Goal: Task Accomplishment & Management: Manage account settings

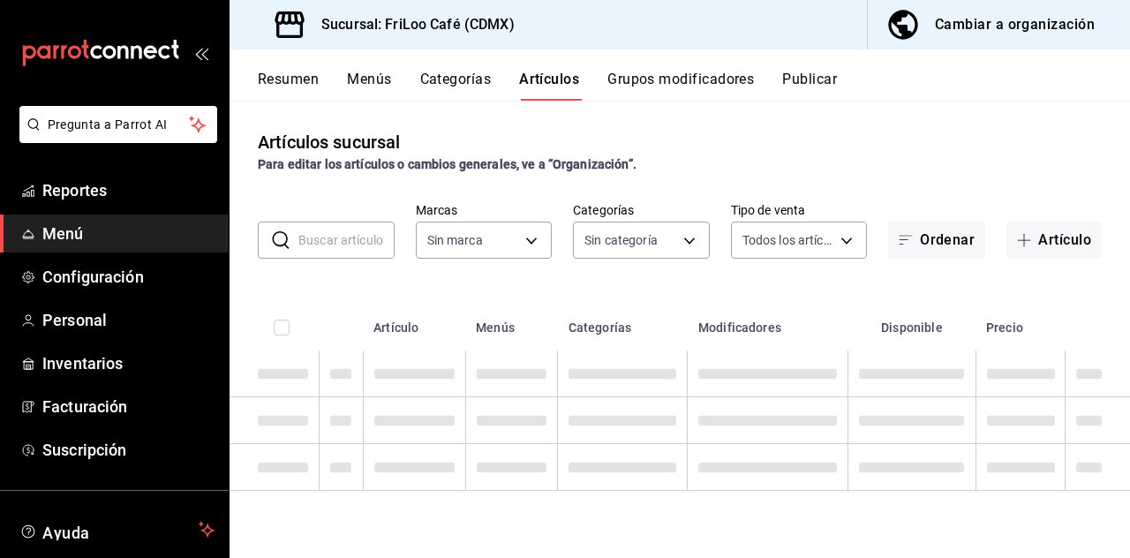
type input "e4bdba6b-3afc-4633-b0eb-b84fb118c14c"
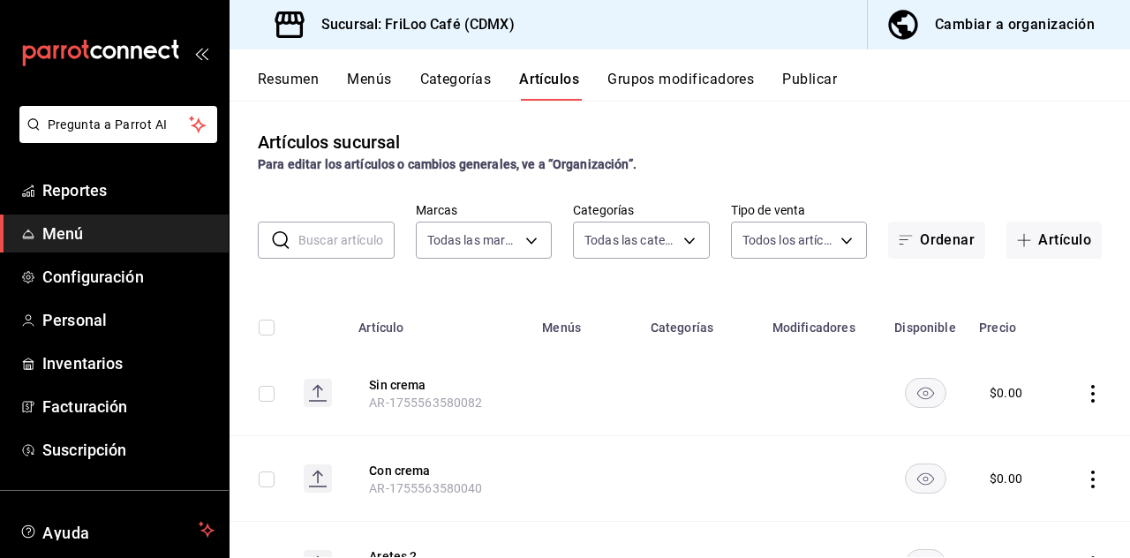
type input "2e7e67ed-5f2b-4130-9a84-70ff600273ad,dbe13013-e321-4a4b-a4f1-56a3aaec2584,08f8b…"
click at [1046, 234] on button "Artículo" at bounding box center [1054, 240] width 95 height 37
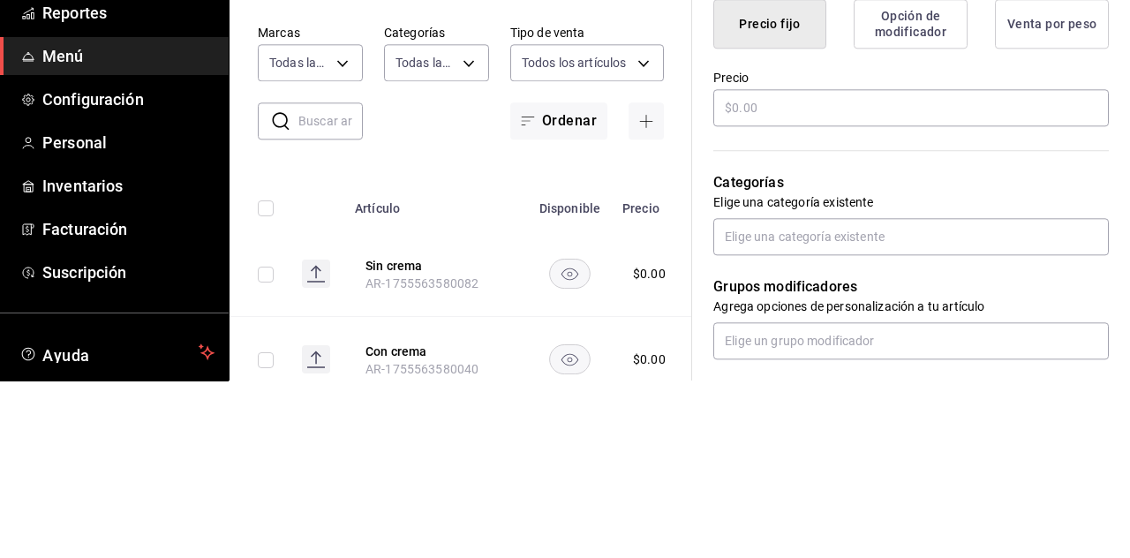
type input "Broche"
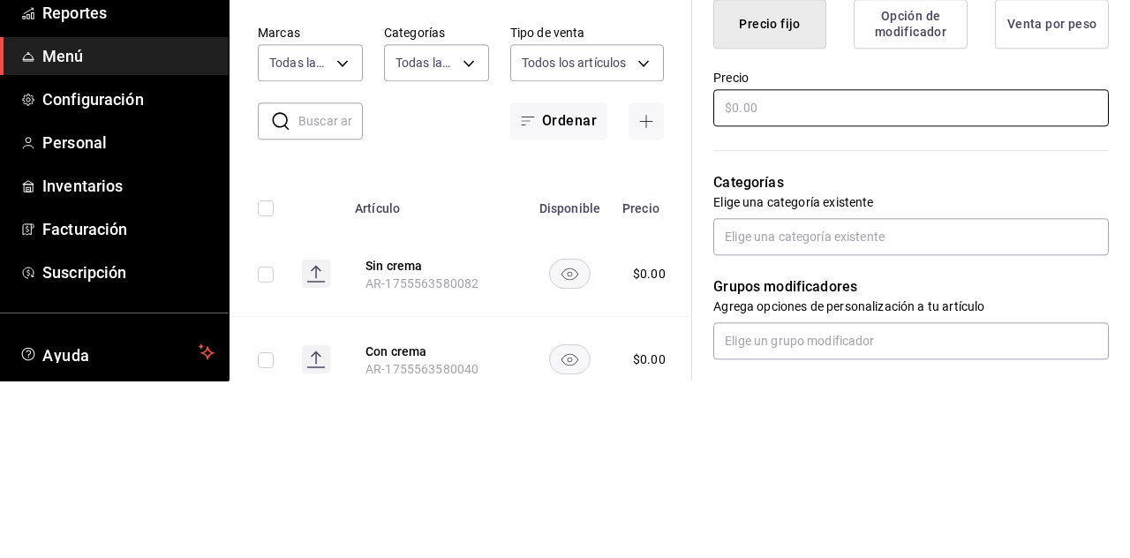
click at [781, 279] on div "¿Cómo se va a llamar? Broche 6 /40 ¿Cómo se va a llamar? Ingresa una descripció…" at bounding box center [900, 354] width 417 height 1123
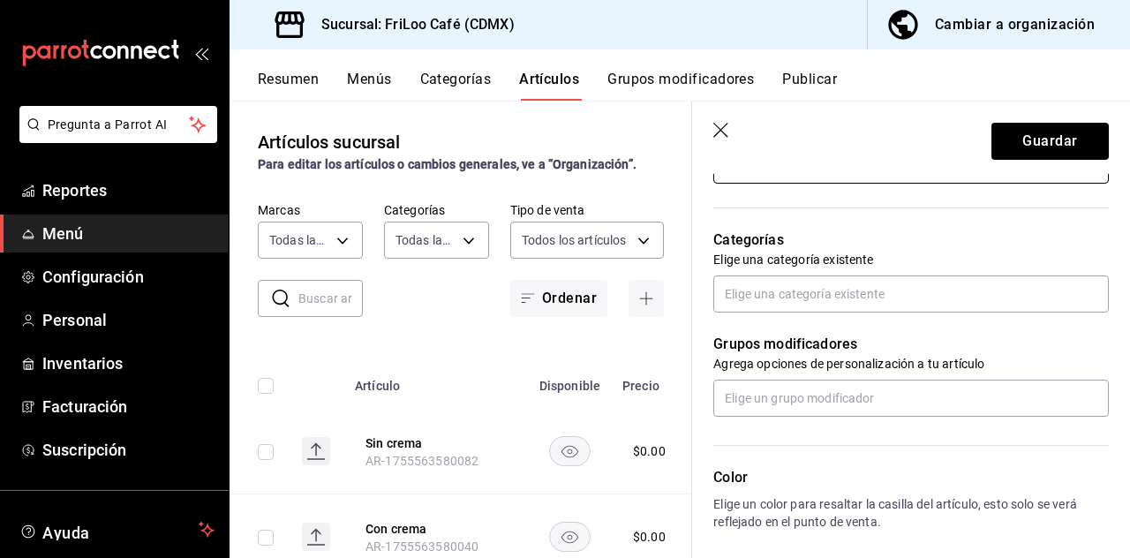
scroll to position [588, 0]
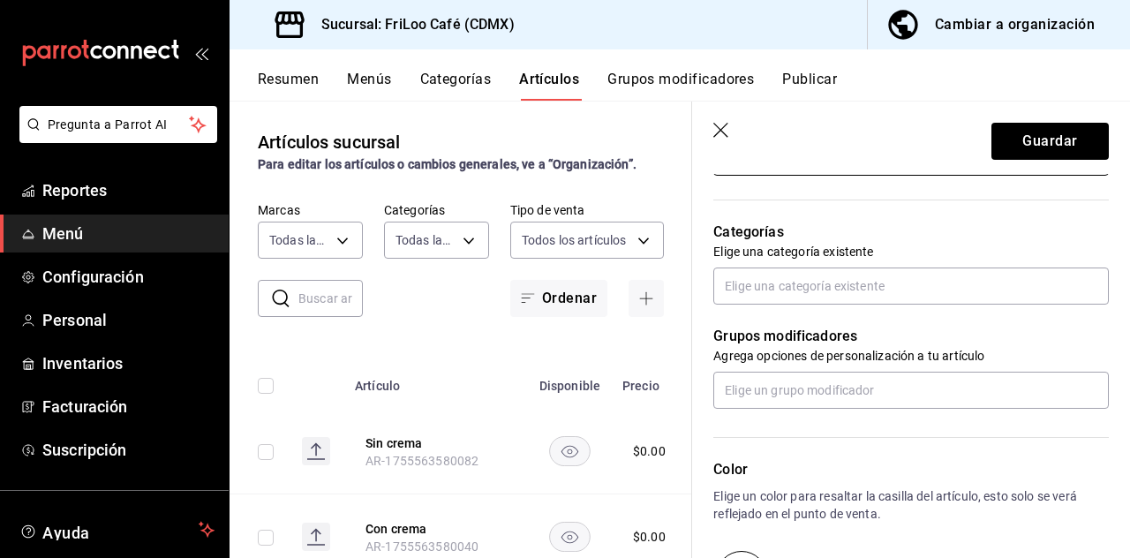
type input "$99.00"
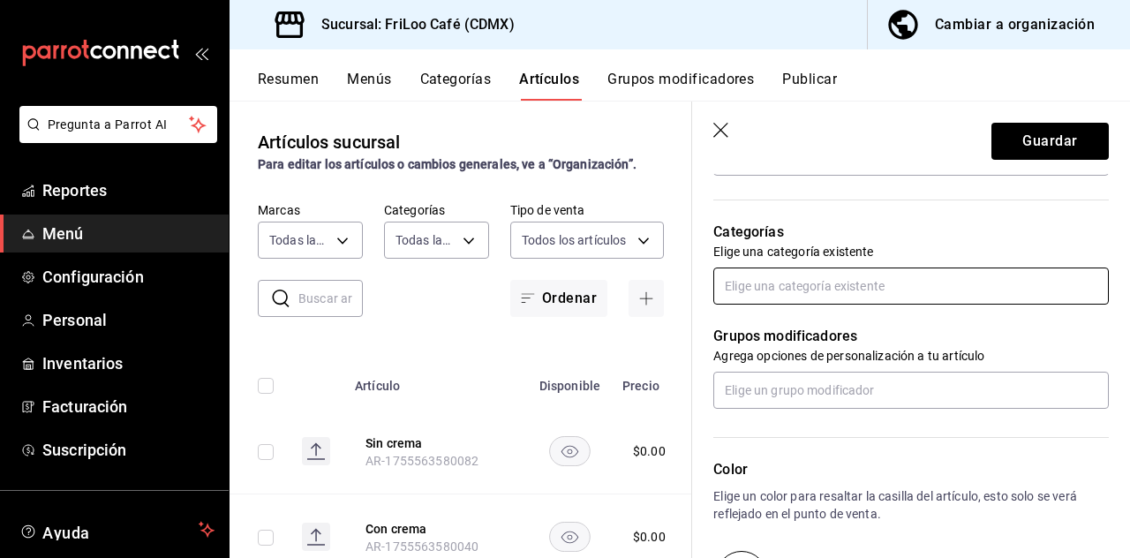
click at [790, 290] on input "text" at bounding box center [912, 286] width 396 height 37
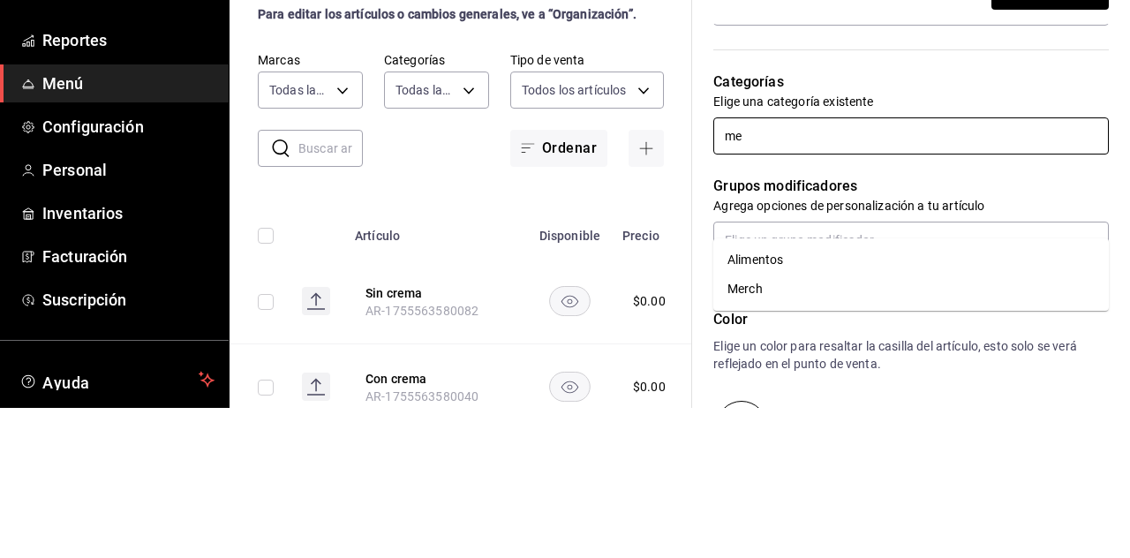
type input "mer"
click at [773, 396] on li "Merch" at bounding box center [912, 410] width 396 height 29
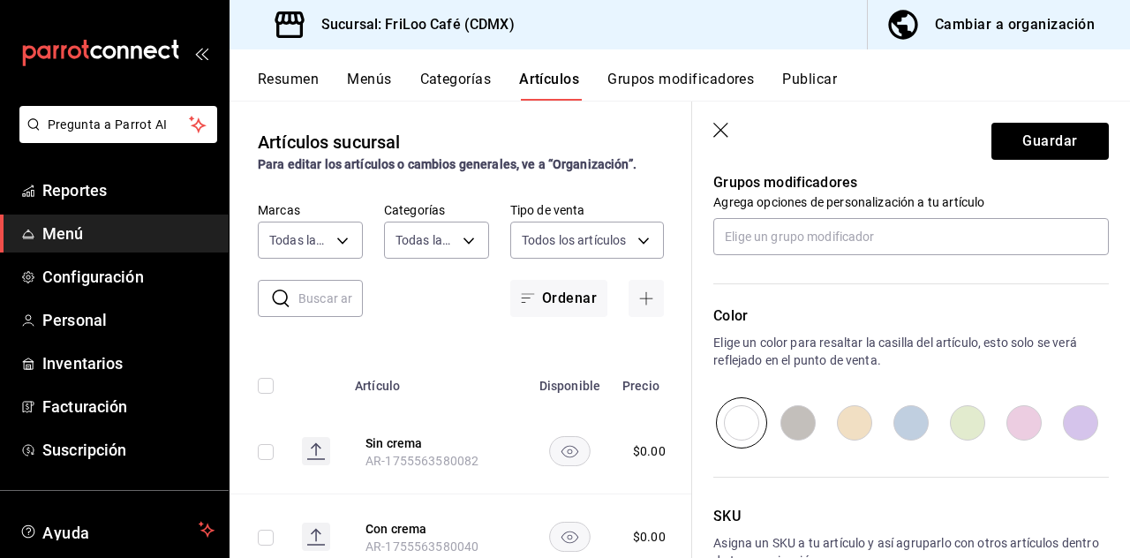
scroll to position [805, 0]
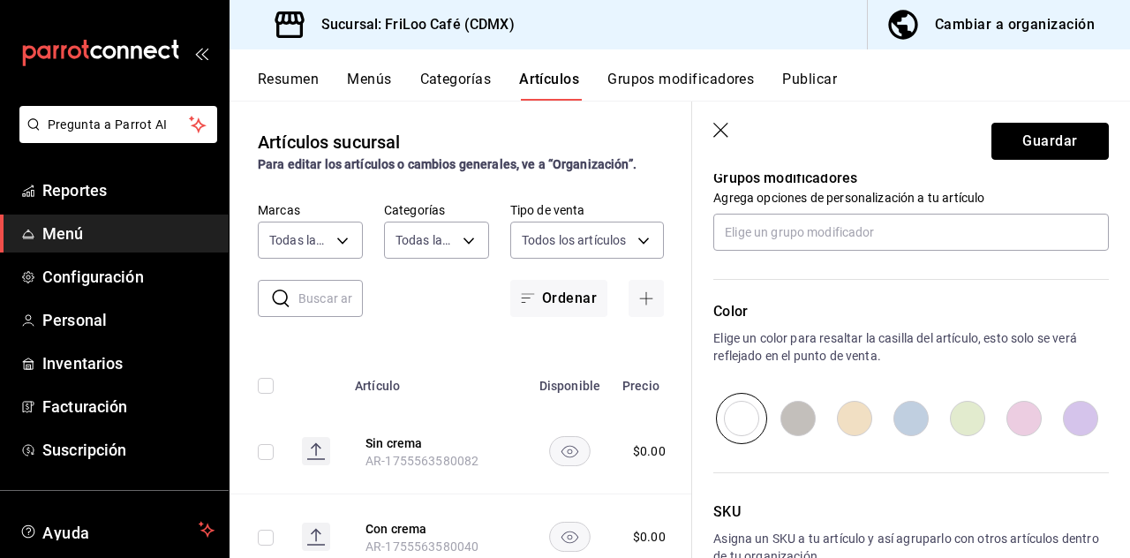
click at [1057, 147] on button "Guardar" at bounding box center [1050, 141] width 117 height 37
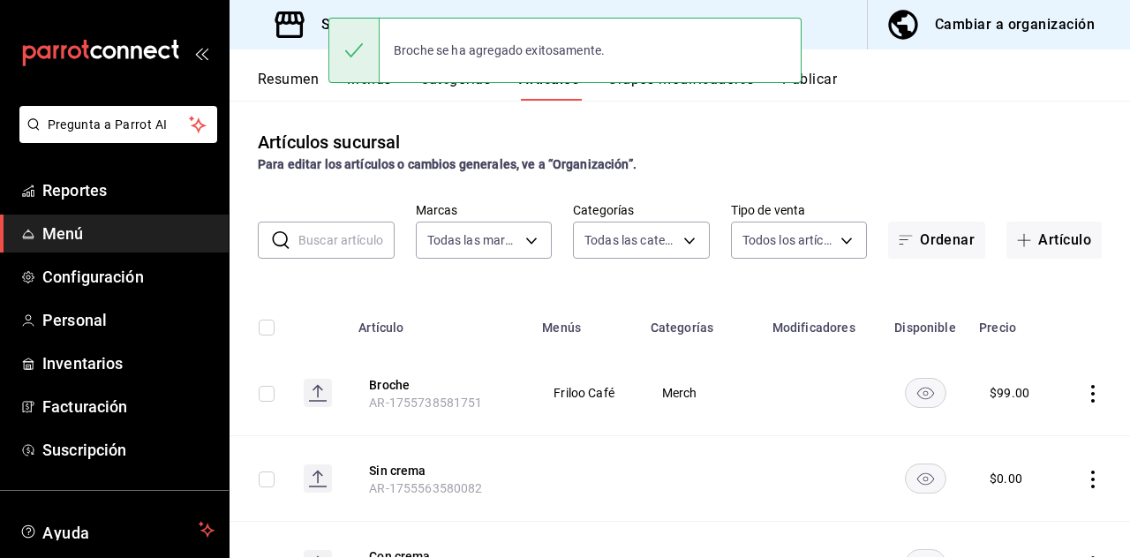
click at [1051, 222] on button "Artículo" at bounding box center [1054, 240] width 95 height 37
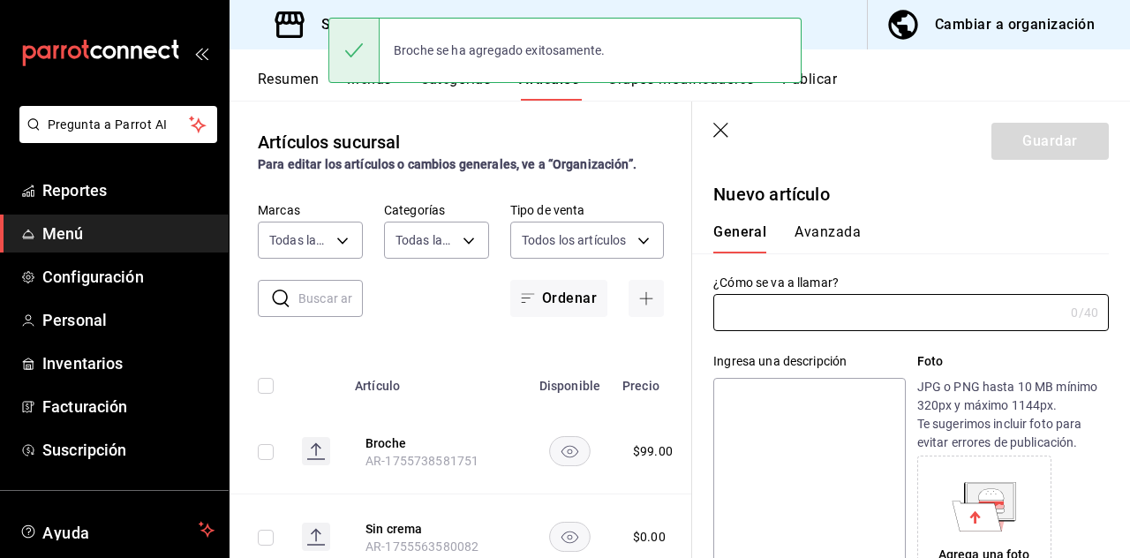
type input "AR-1755738614761"
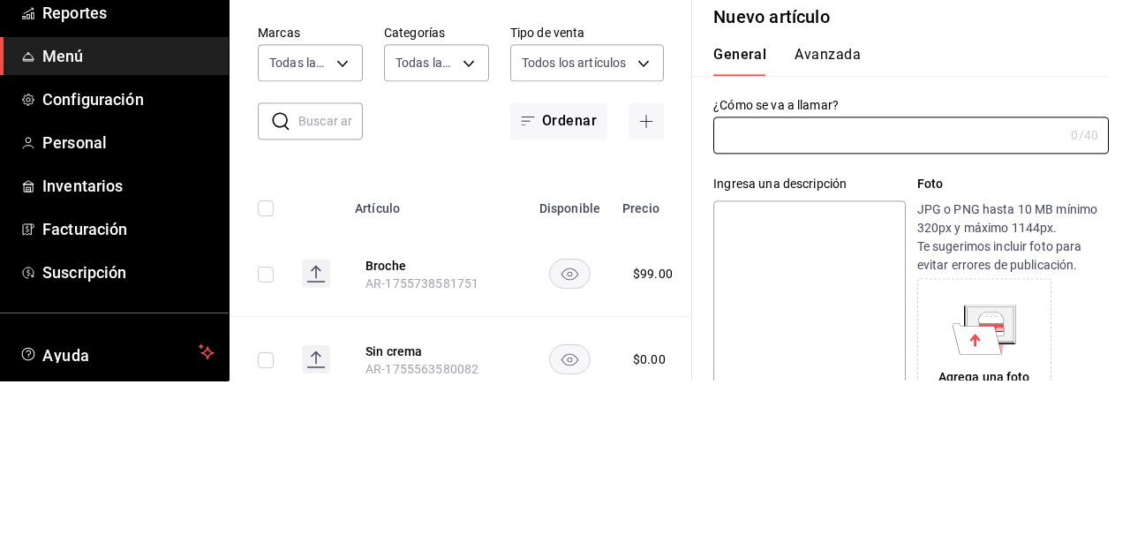
scroll to position [84, 0]
click at [768, 313] on input "text" at bounding box center [889, 312] width 351 height 35
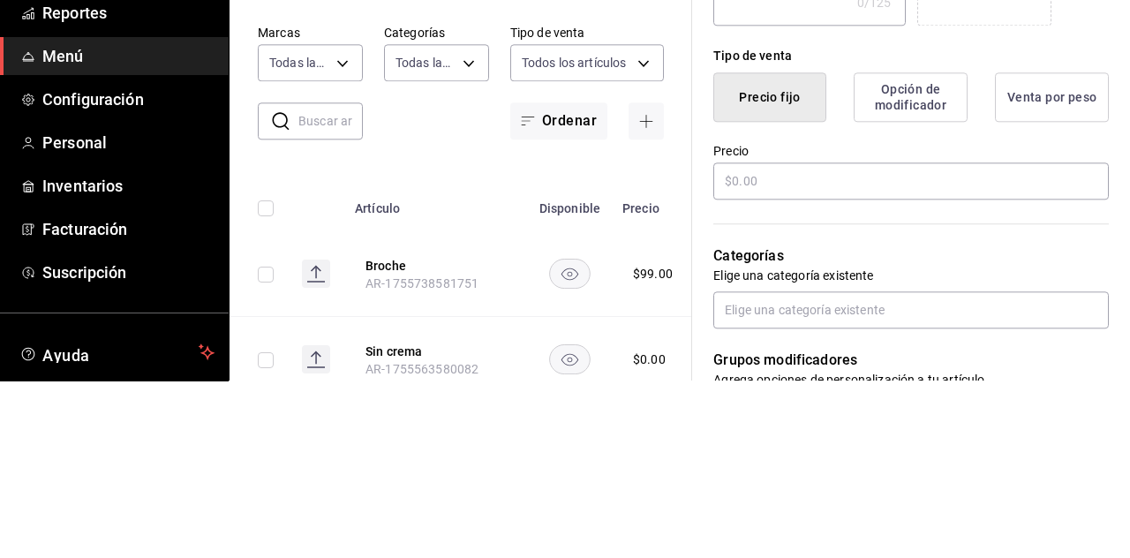
scroll to position [432, 0]
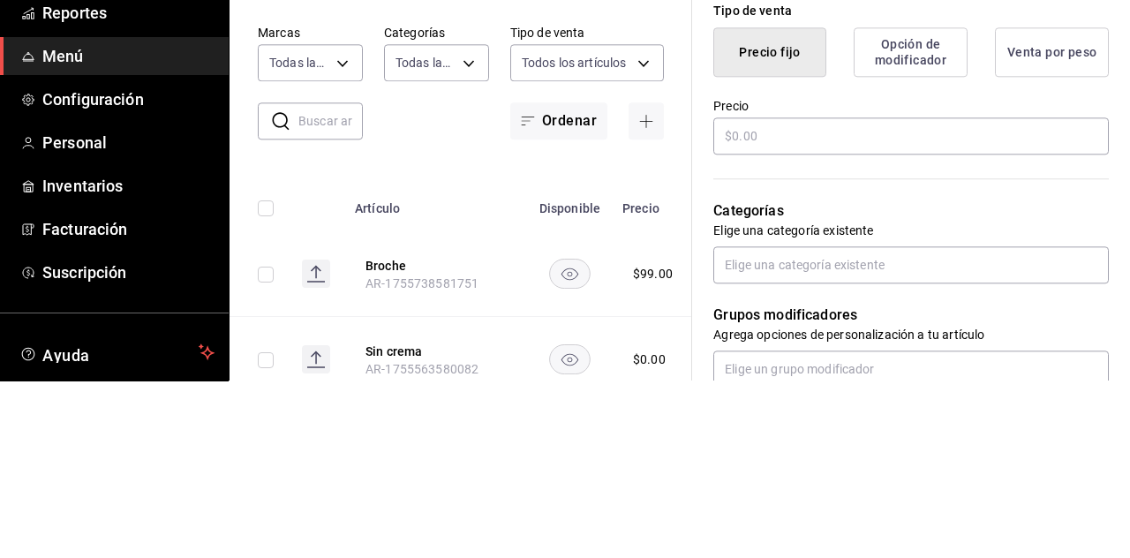
type input "Peineta"
click at [759, 308] on div "¿Cómo se va a llamar? Peineta 7 /40 ¿Cómo se va a llamar? Ingresa una descripci…" at bounding box center [900, 383] width 417 height 1123
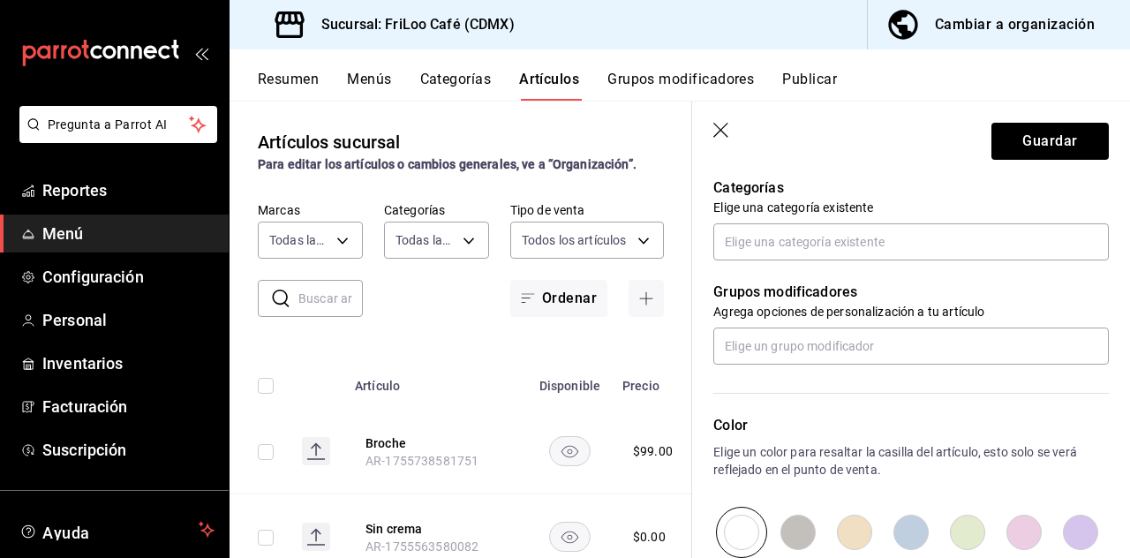
scroll to position [632, 0]
type input "$99.00"
click at [782, 239] on input "text" at bounding box center [912, 241] width 396 height 37
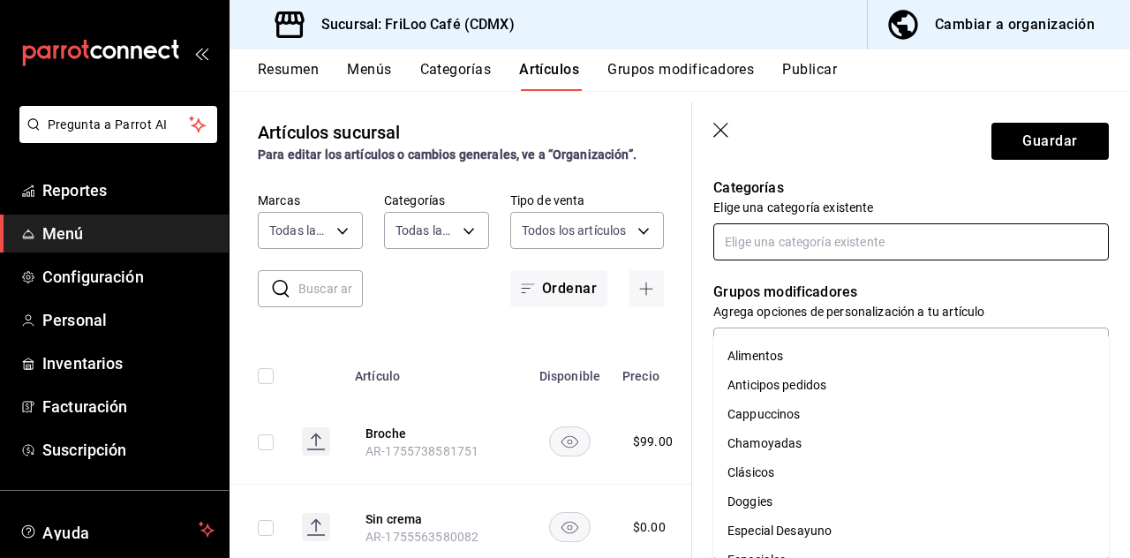
scroll to position [85, 0]
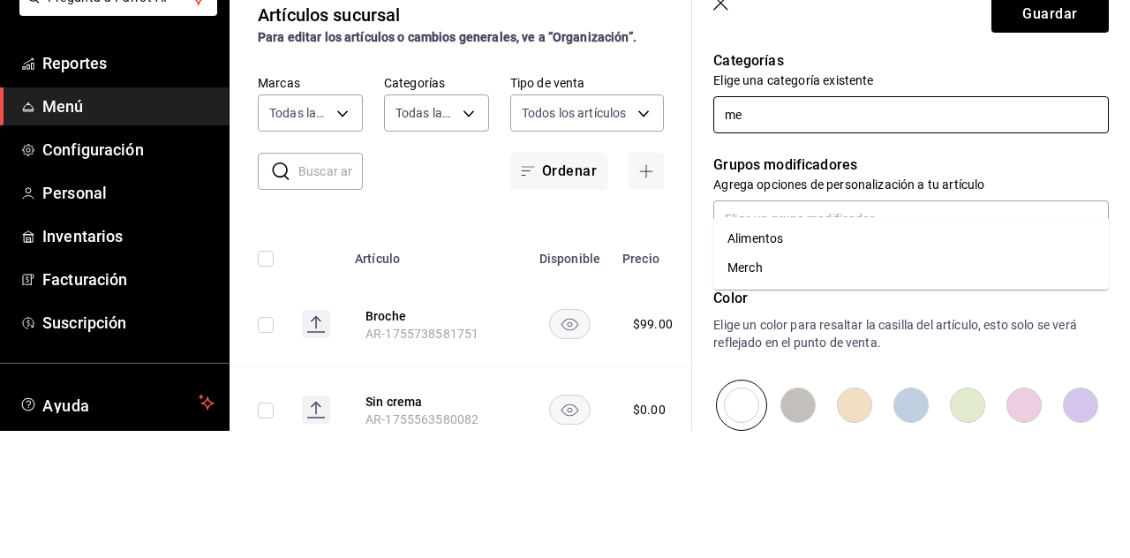
type input "mer"
click at [790, 351] on li "Merch" at bounding box center [912, 365] width 396 height 29
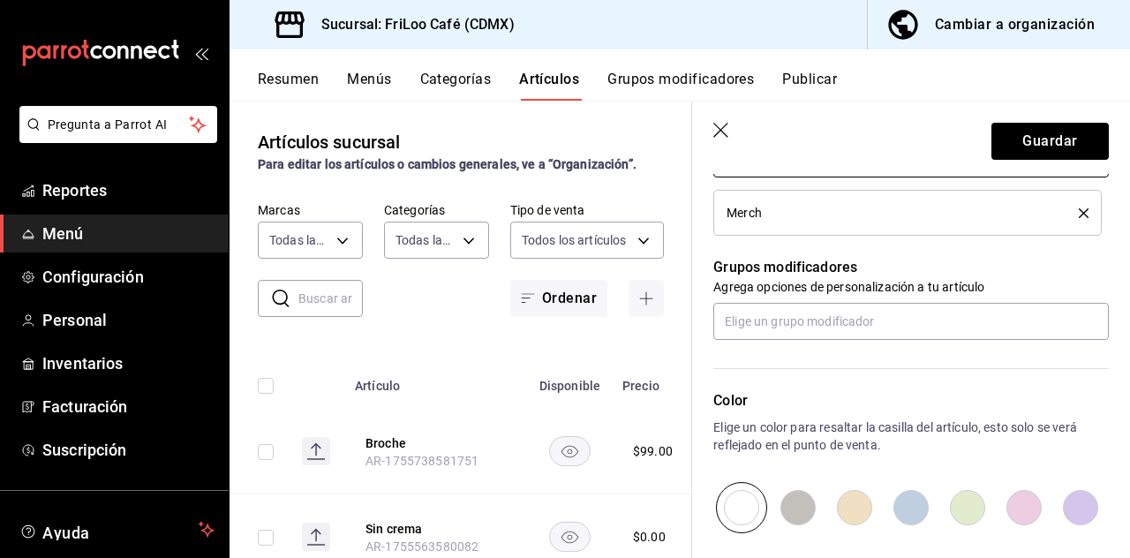
scroll to position [826, 0]
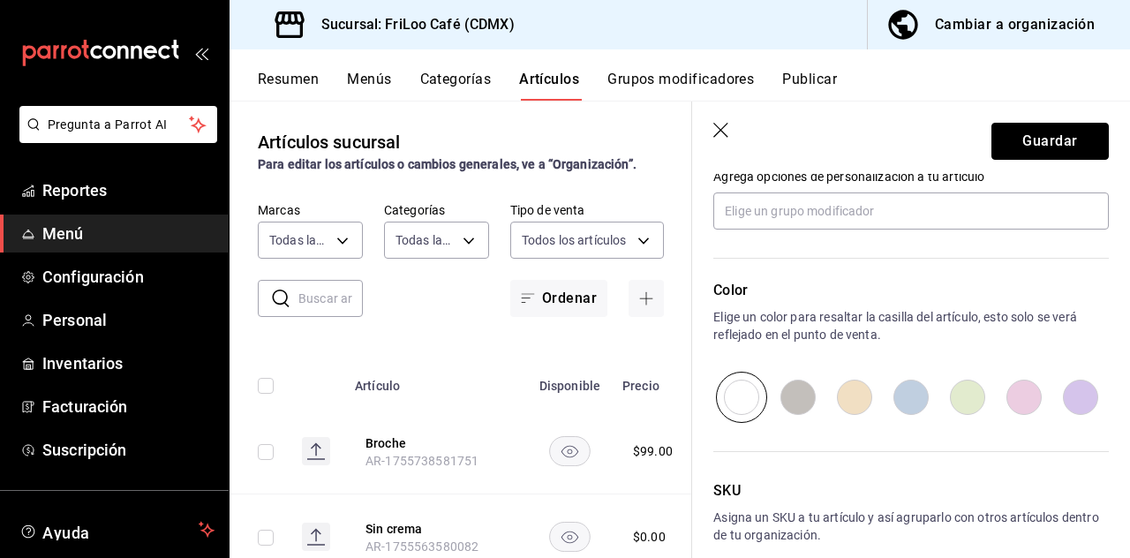
click at [1037, 146] on button "Guardar" at bounding box center [1050, 141] width 117 height 37
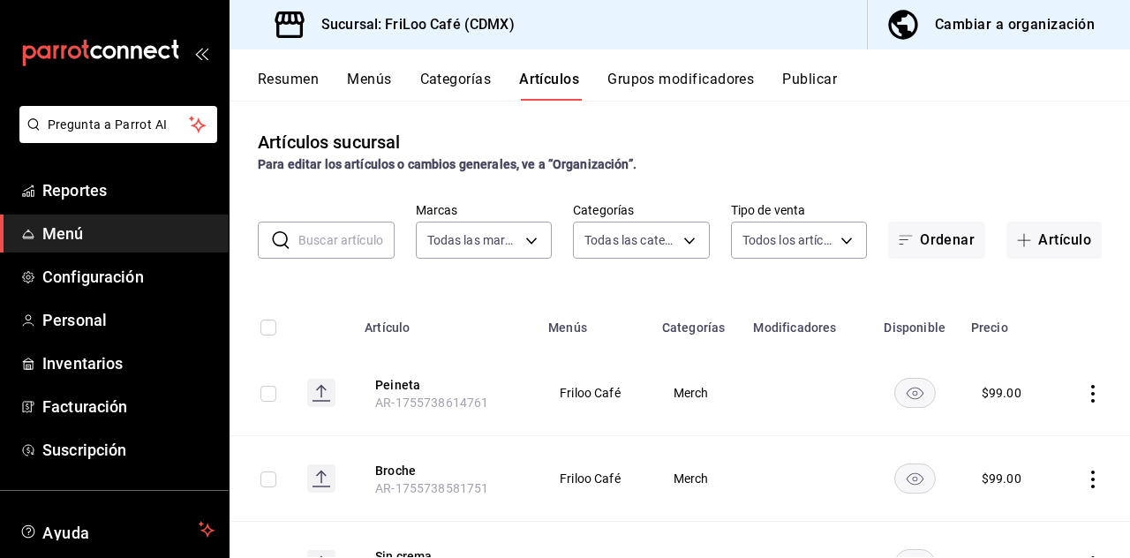
click at [482, 98] on button "Categorías" at bounding box center [456, 86] width 72 height 30
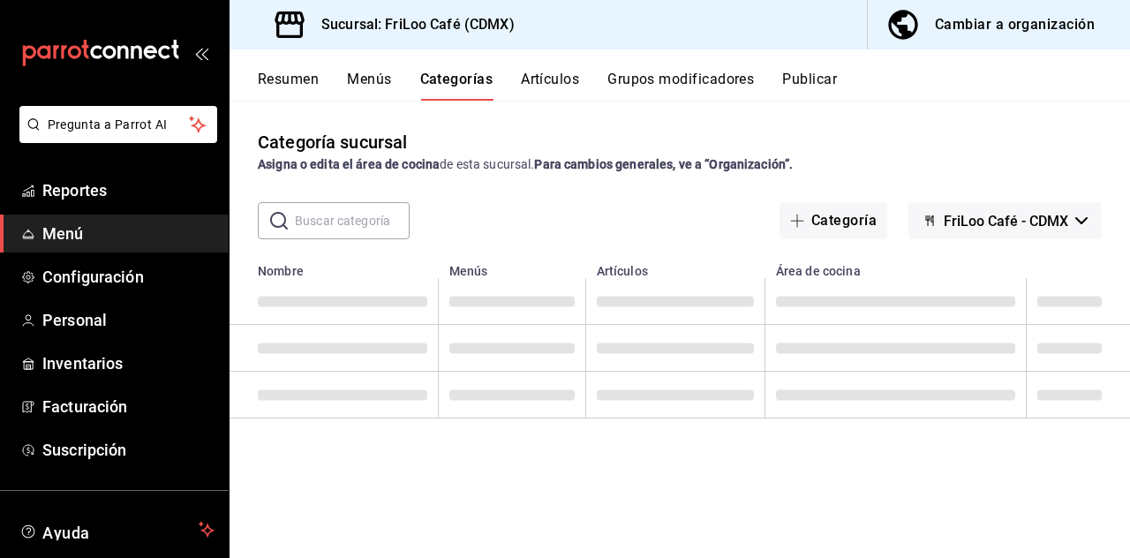
click at [346, 220] on input "text" at bounding box center [352, 220] width 115 height 35
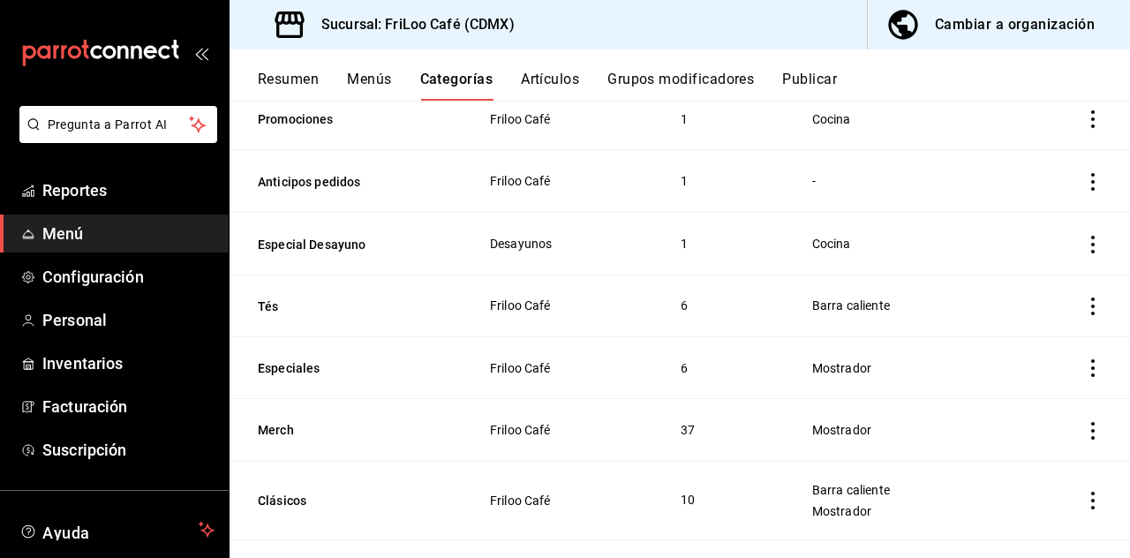
scroll to position [219, 0]
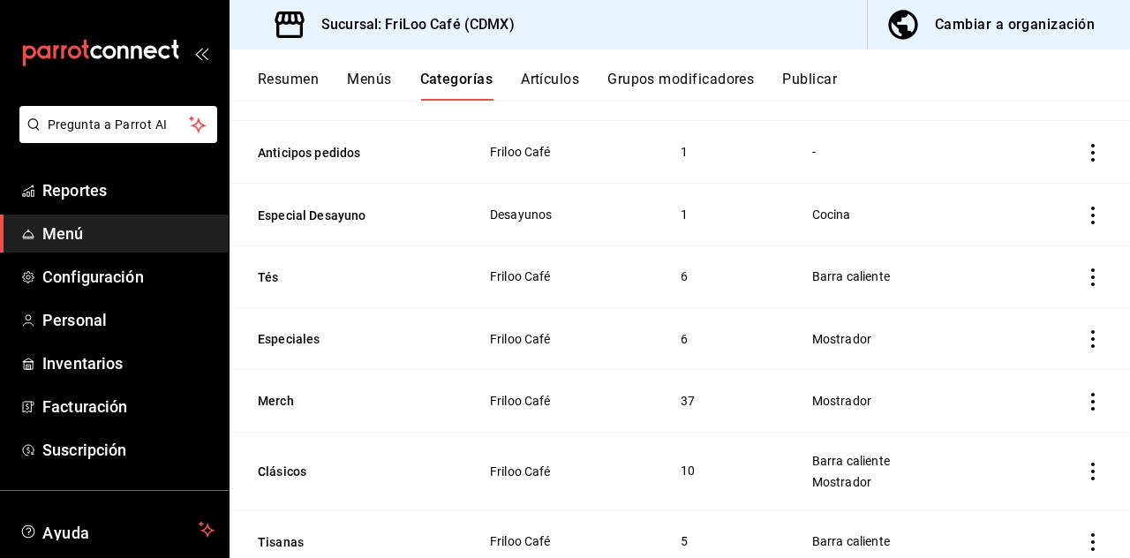
type input "Me"
click at [302, 417] on th "Merch" at bounding box center [349, 401] width 238 height 62
click at [284, 403] on button "Merch" at bounding box center [346, 401] width 177 height 18
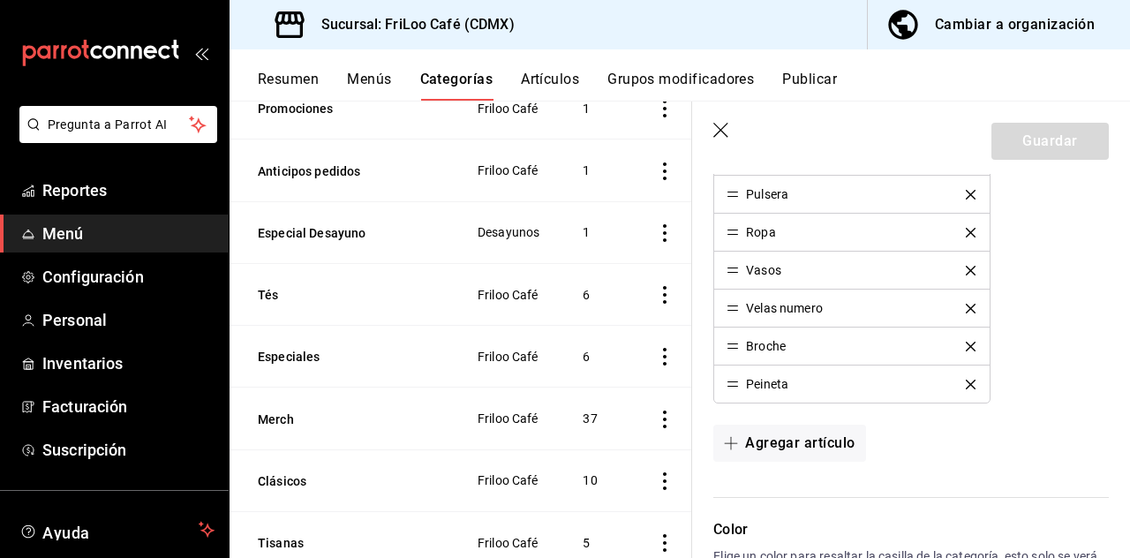
scroll to position [1710, 0]
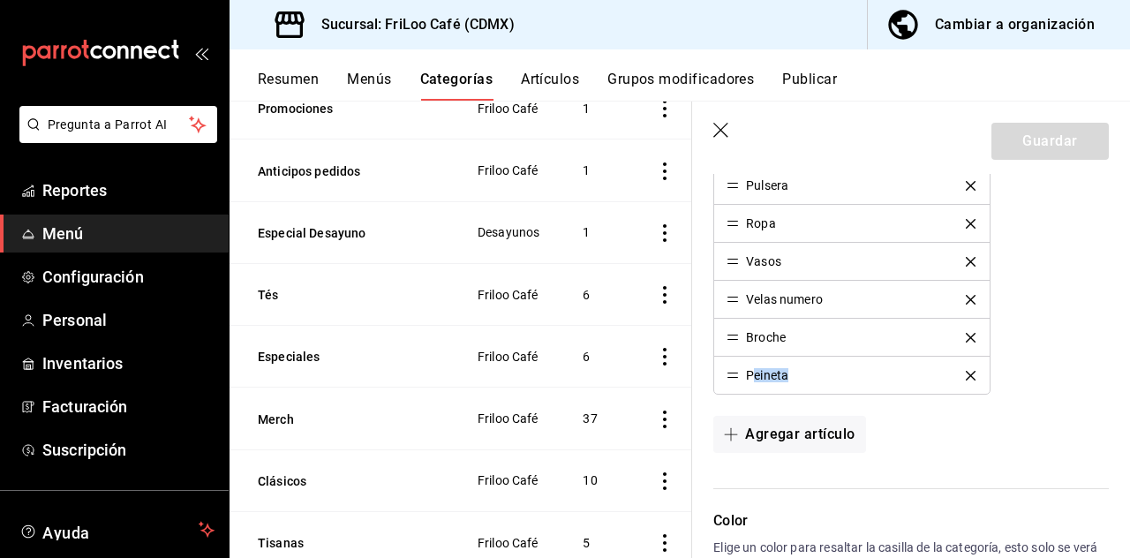
click at [843, 416] on button "Agregar artículo" at bounding box center [790, 434] width 152 height 37
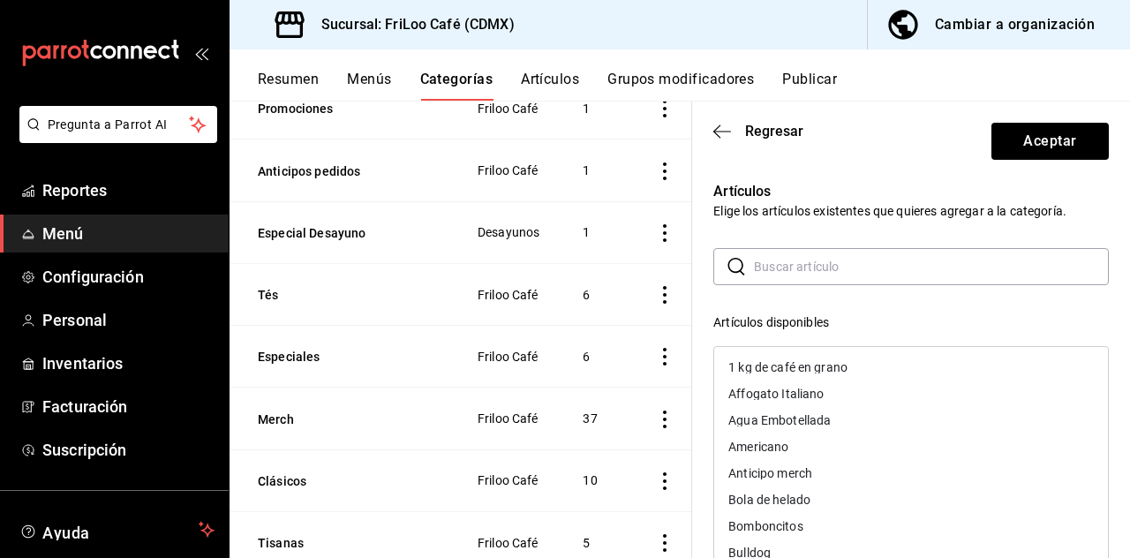
click at [719, 136] on icon "button" at bounding box center [717, 131] width 7 height 13
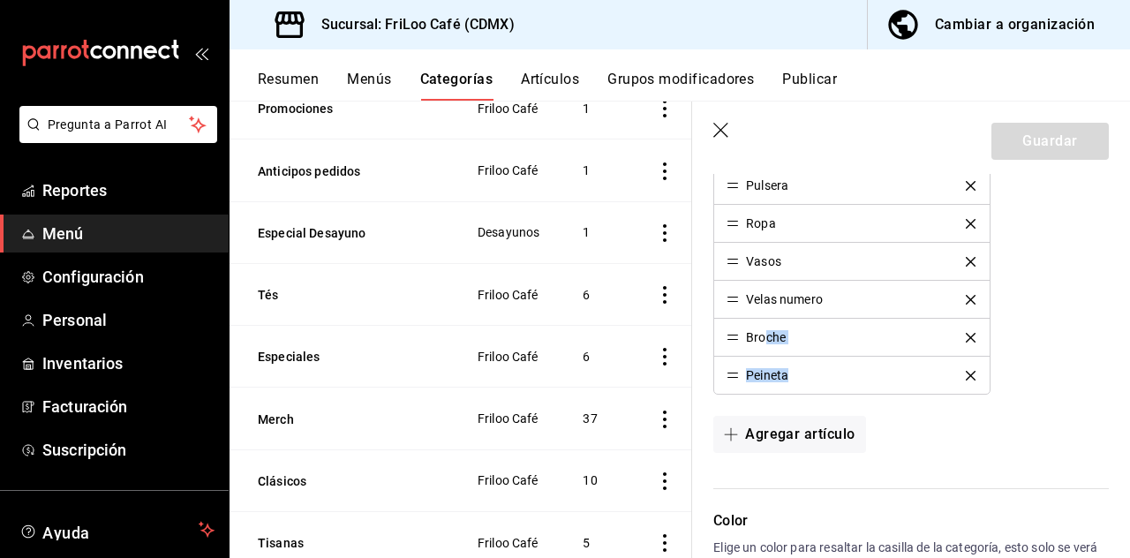
click at [729, 375] on li "Peineta" at bounding box center [851, 375] width 275 height 37
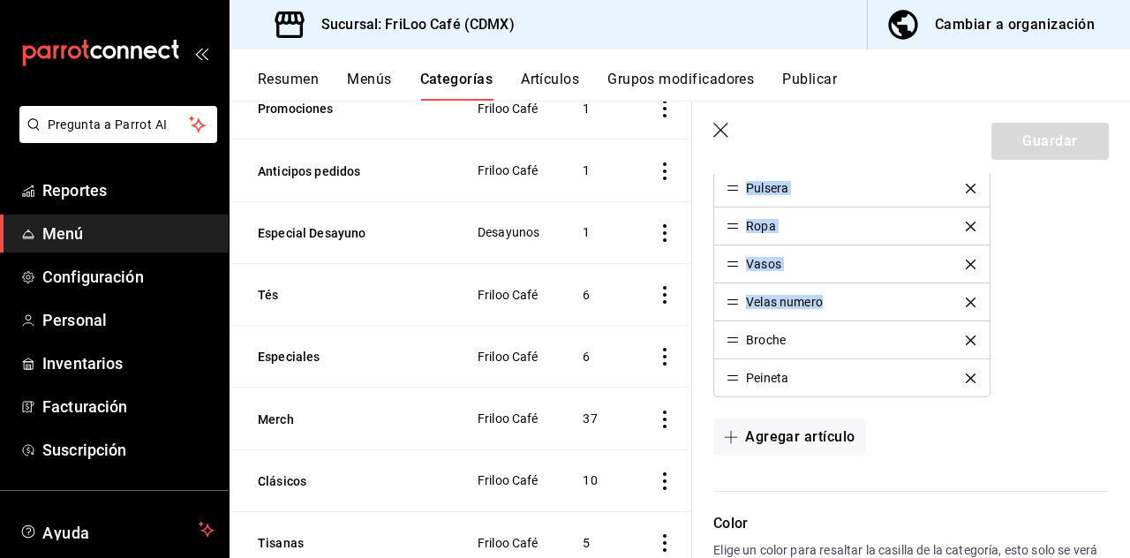
scroll to position [1706, 0]
click at [722, 382] on li "Peineta" at bounding box center [851, 378] width 275 height 37
click at [742, 380] on li "Peineta" at bounding box center [851, 378] width 275 height 37
click at [739, 373] on div "Peineta" at bounding box center [758, 379] width 62 height 12
click at [725, 367] on li "Peineta" at bounding box center [851, 378] width 275 height 37
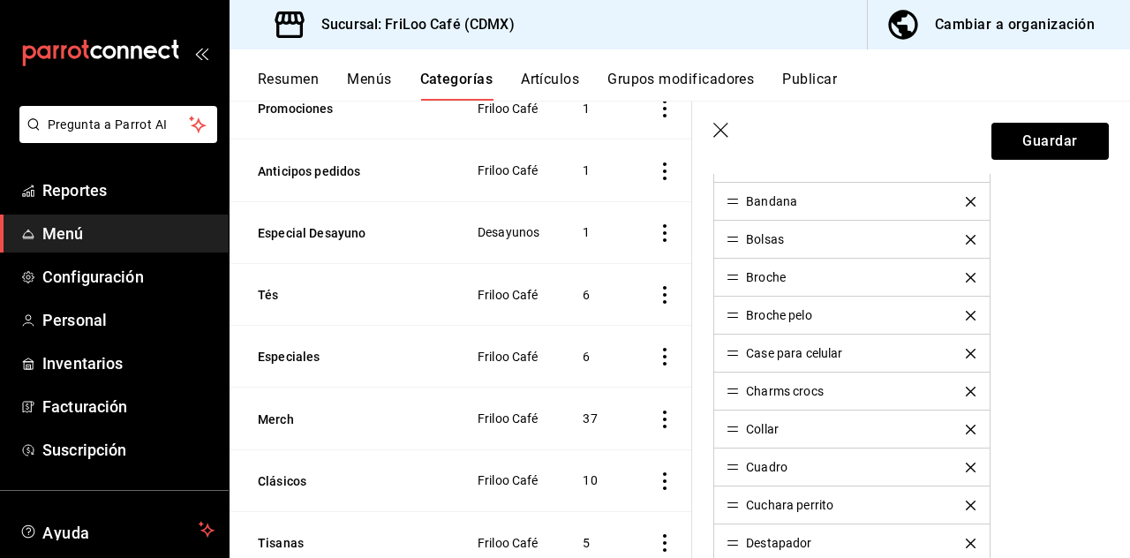
scroll to position [629, 0]
click at [975, 314] on icon "delete" at bounding box center [971, 318] width 10 height 10
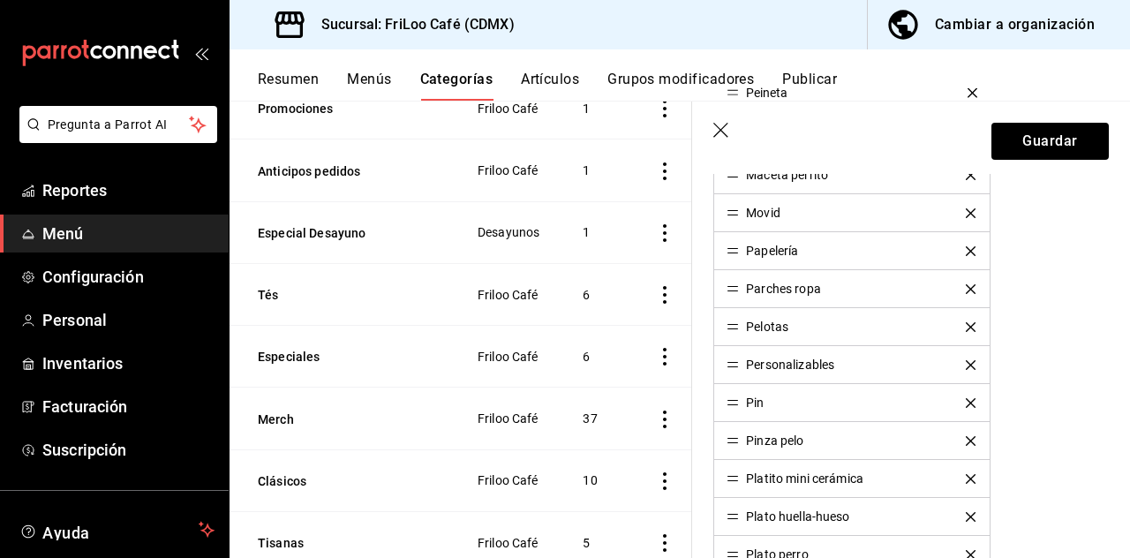
scroll to position [1072, 0]
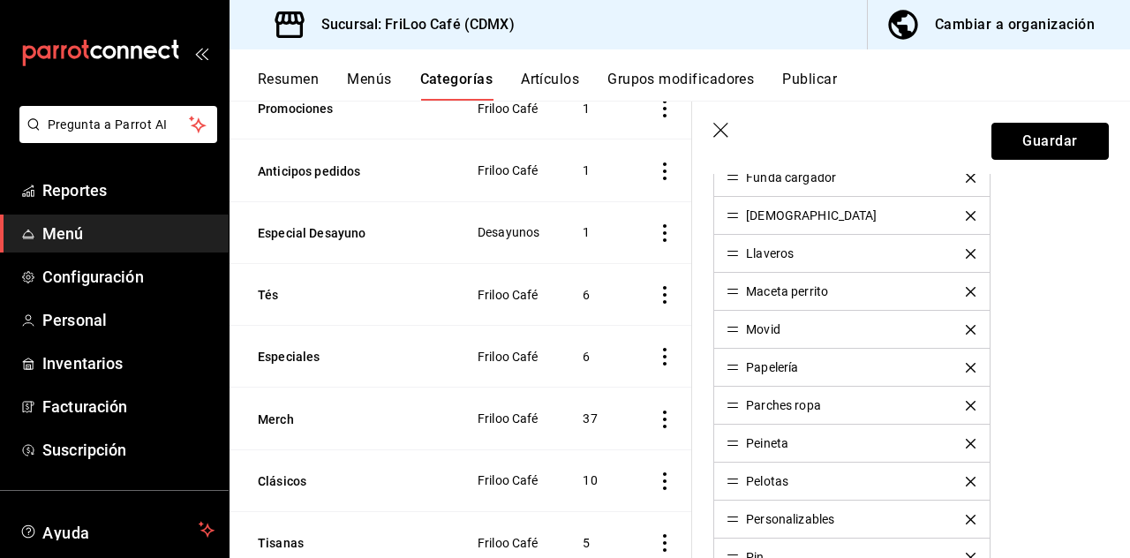
click at [1056, 143] on button "Guardar" at bounding box center [1050, 141] width 117 height 37
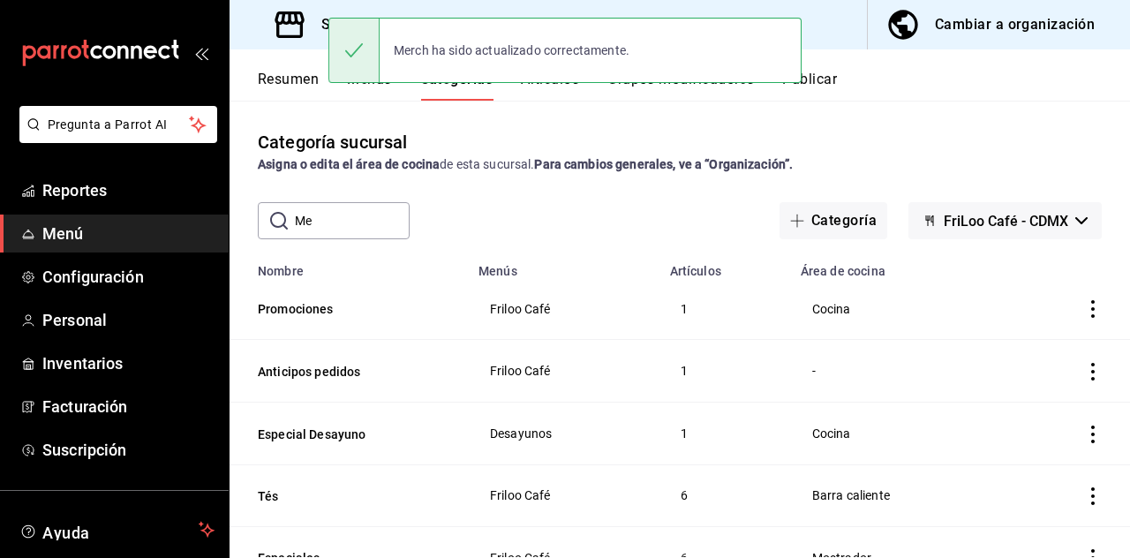
click at [561, 94] on button "Artículos" at bounding box center [550, 86] width 58 height 30
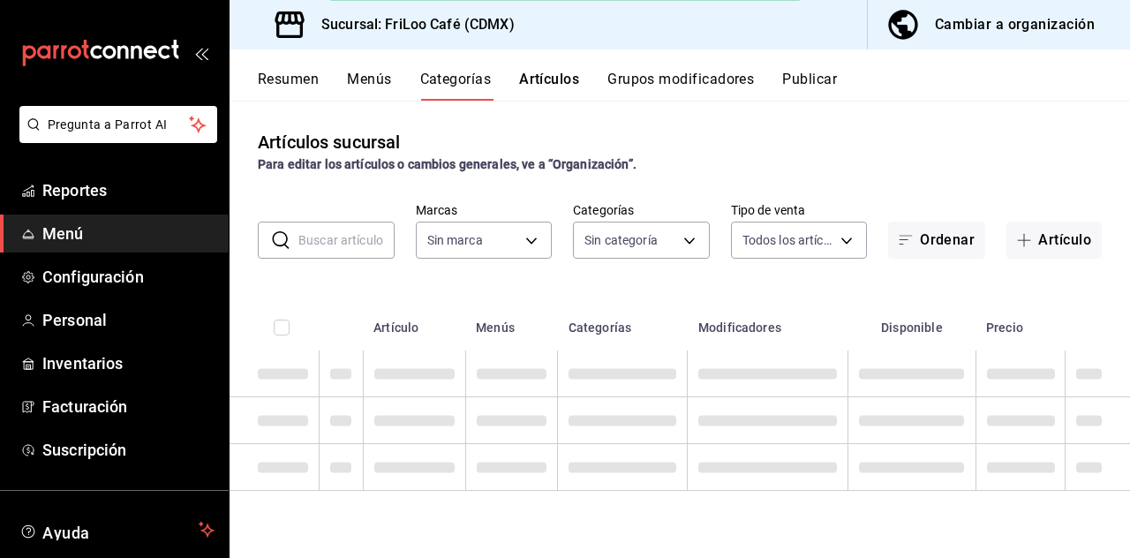
click at [551, 84] on div "Merch ha sido actualizado correctamente." at bounding box center [565, 50] width 473 height 76
click at [340, 258] on input "text" at bounding box center [346, 240] width 96 height 35
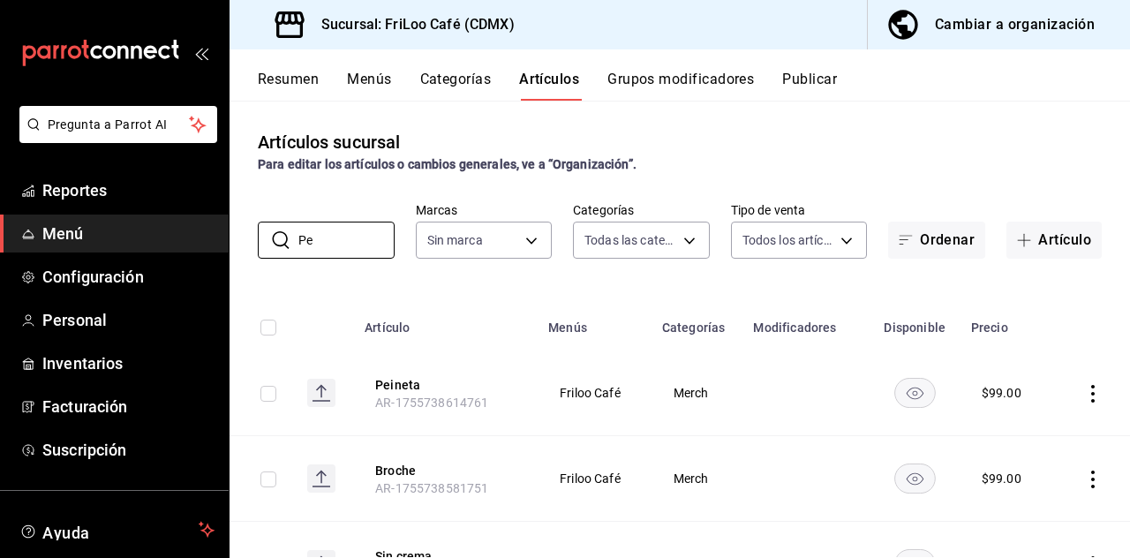
type input "Pei"
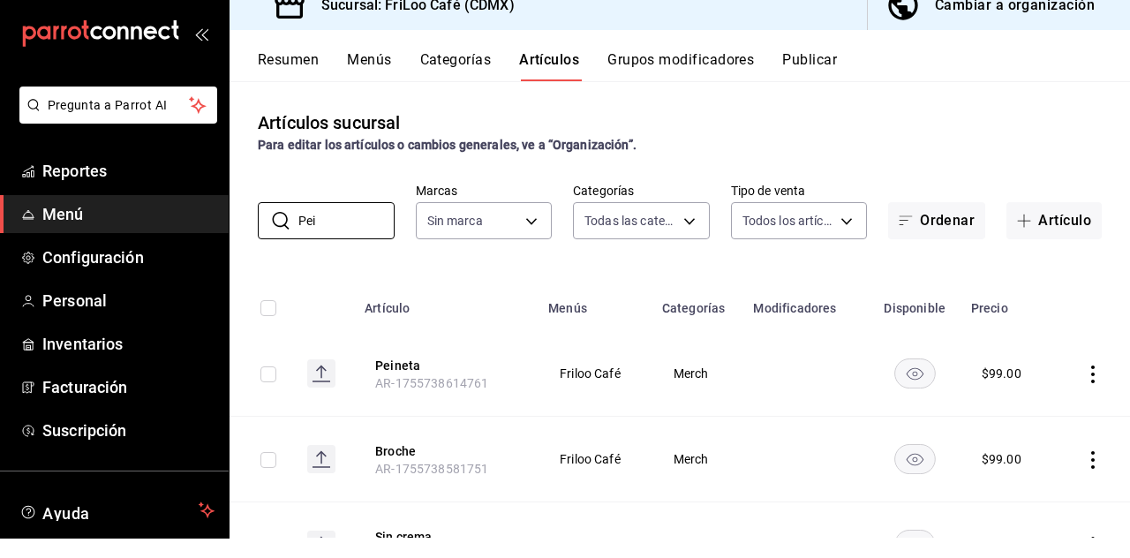
type input "2e7e67ed-5f2b-4130-9a84-70ff600273ad,dbe13013-e321-4a4b-a4f1-56a3aaec2584,08f8b…"
type input "Pein"
type input "e4bdba6b-3afc-4633-b0eb-b84fb118c14c"
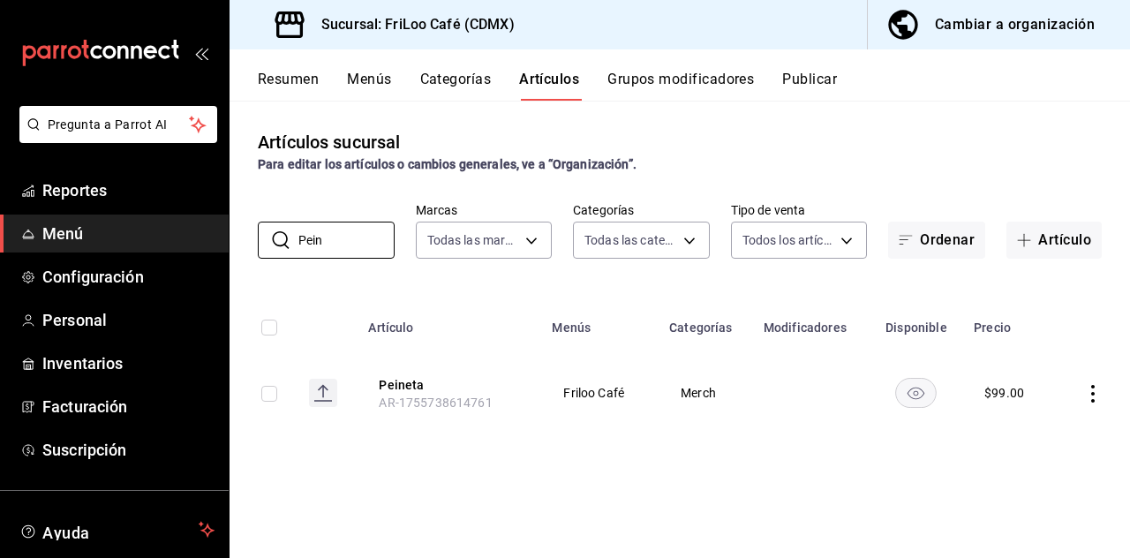
type input "Pein"
click at [428, 389] on button "Peineta" at bounding box center [449, 385] width 141 height 18
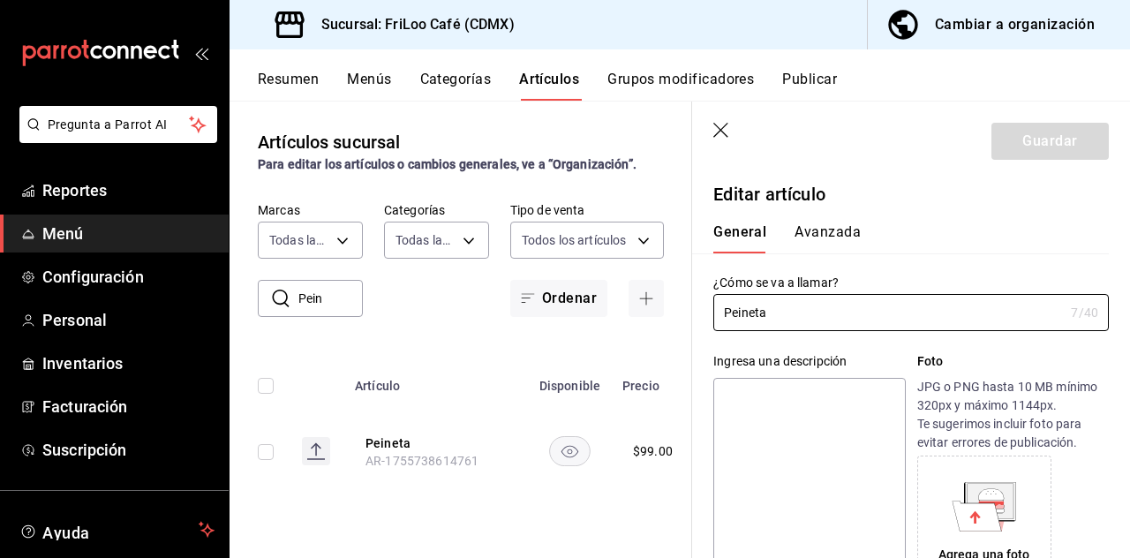
type input "$99.00"
type input "Peine"
click at [1035, 129] on button "Guardar" at bounding box center [1050, 141] width 117 height 37
